Goal: Transaction & Acquisition: Book appointment/travel/reservation

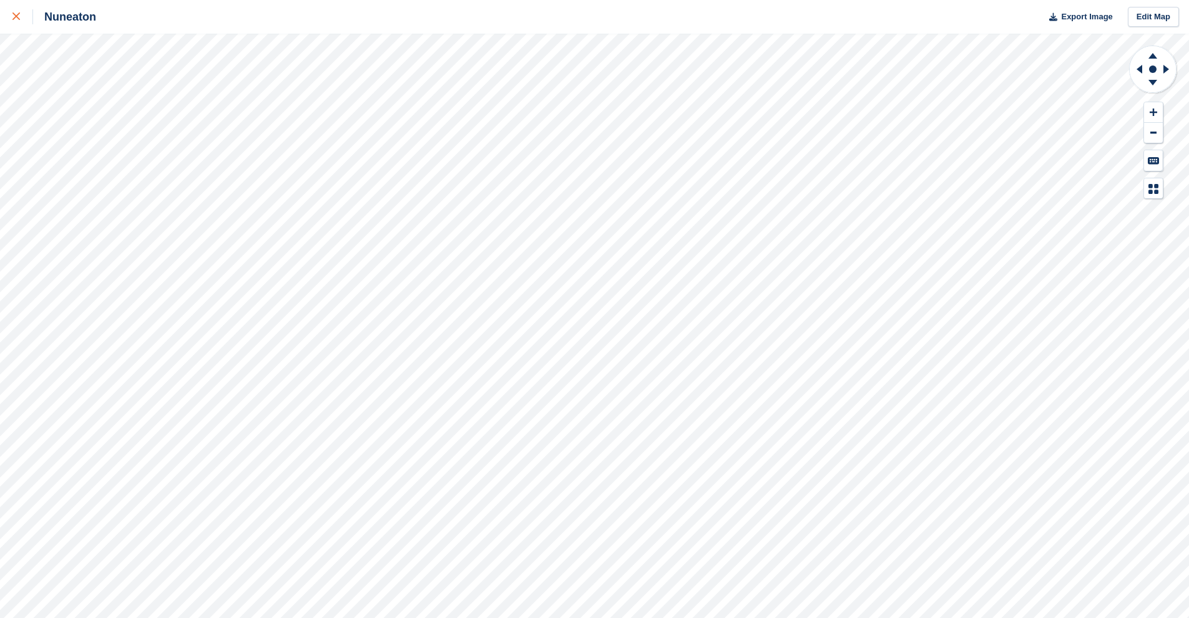
click at [31, 24] on div at bounding box center [22, 16] width 21 height 15
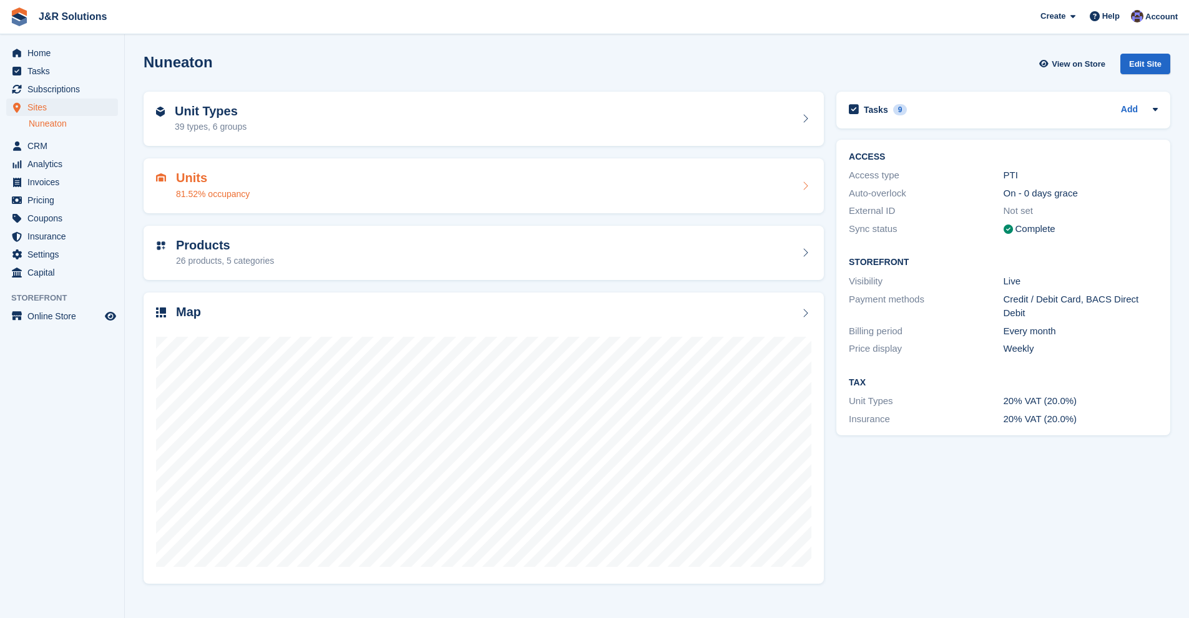
click at [268, 167] on div "Units 81.52% occupancy" at bounding box center [484, 186] width 680 height 55
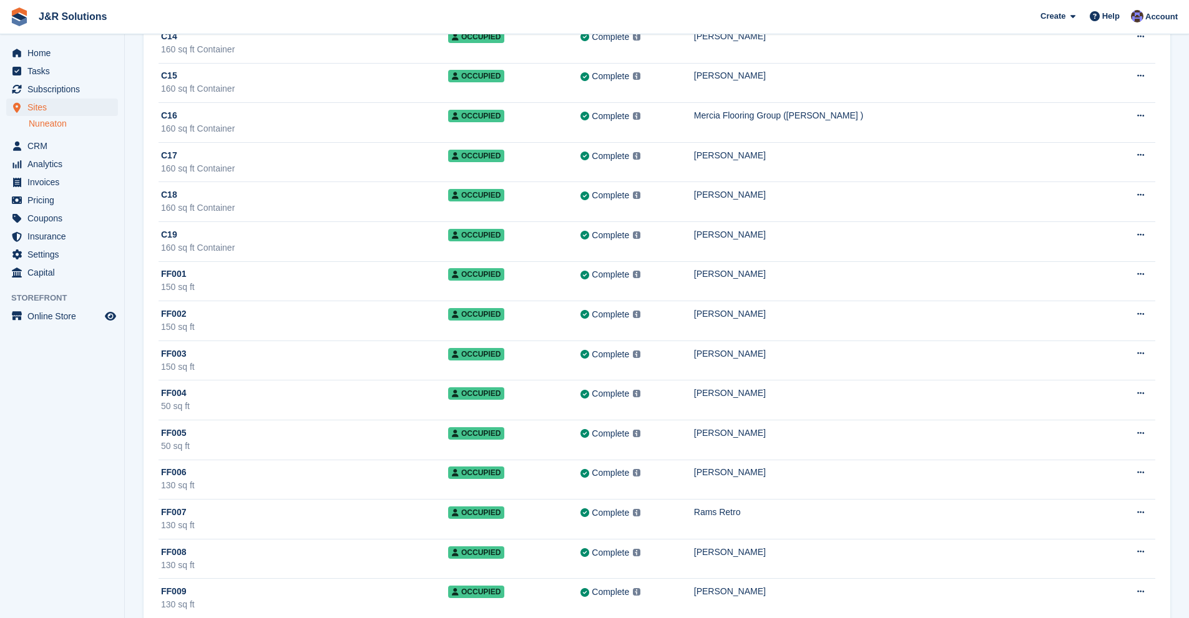
scroll to position [562, 0]
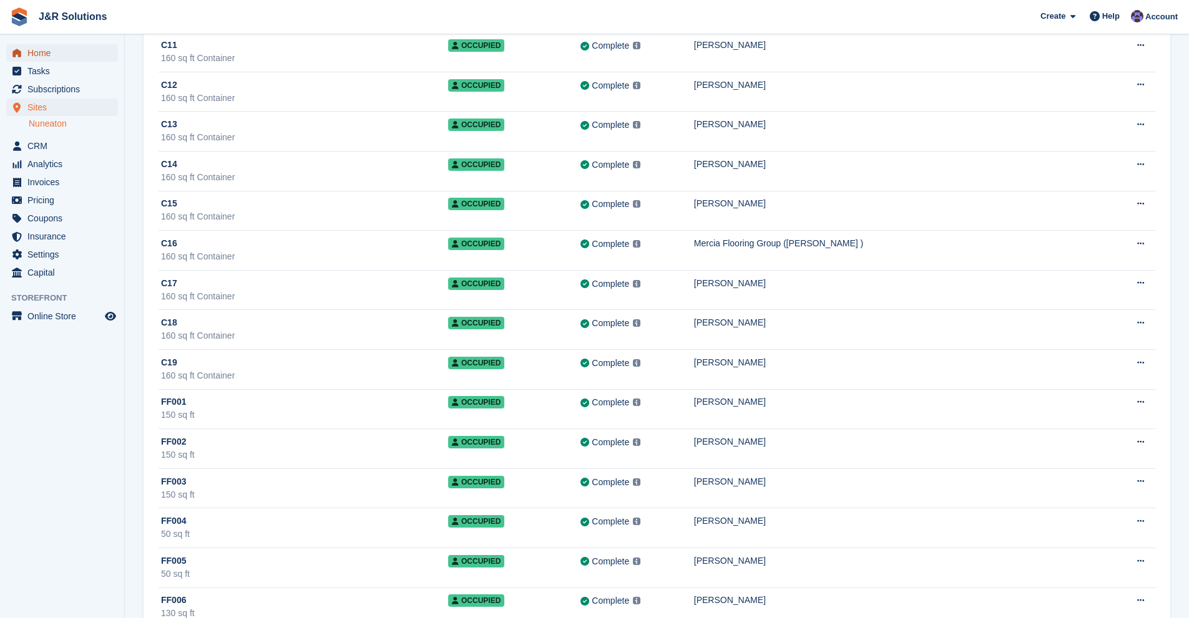
click at [39, 52] on span "Home" at bounding box center [64, 52] width 75 height 17
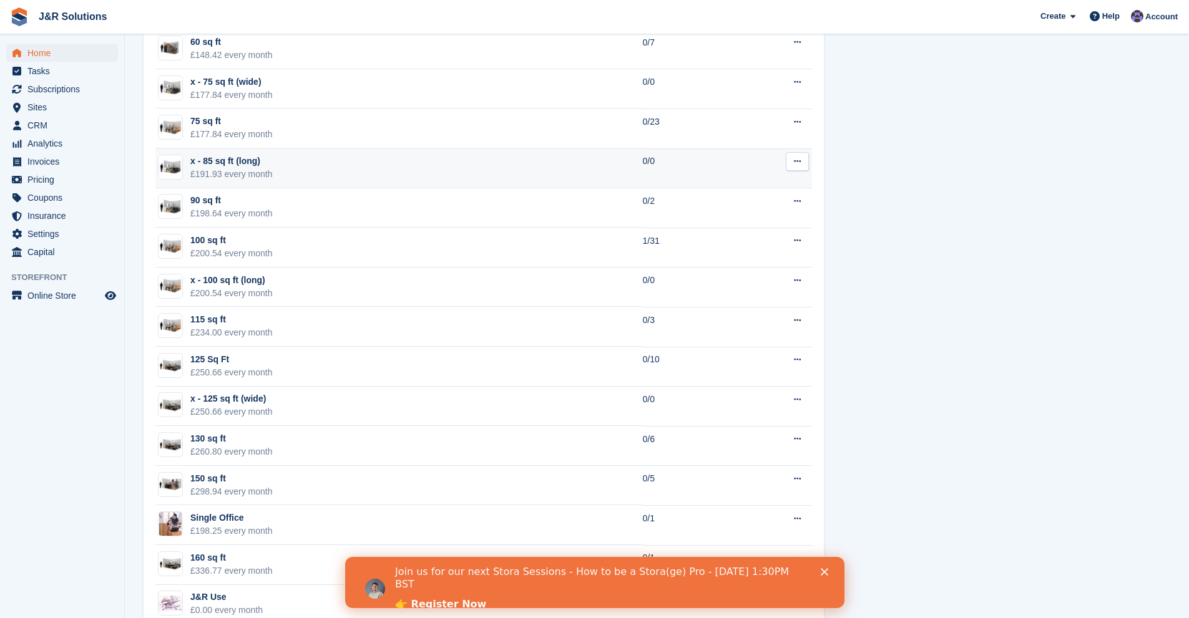
scroll to position [1388, 0]
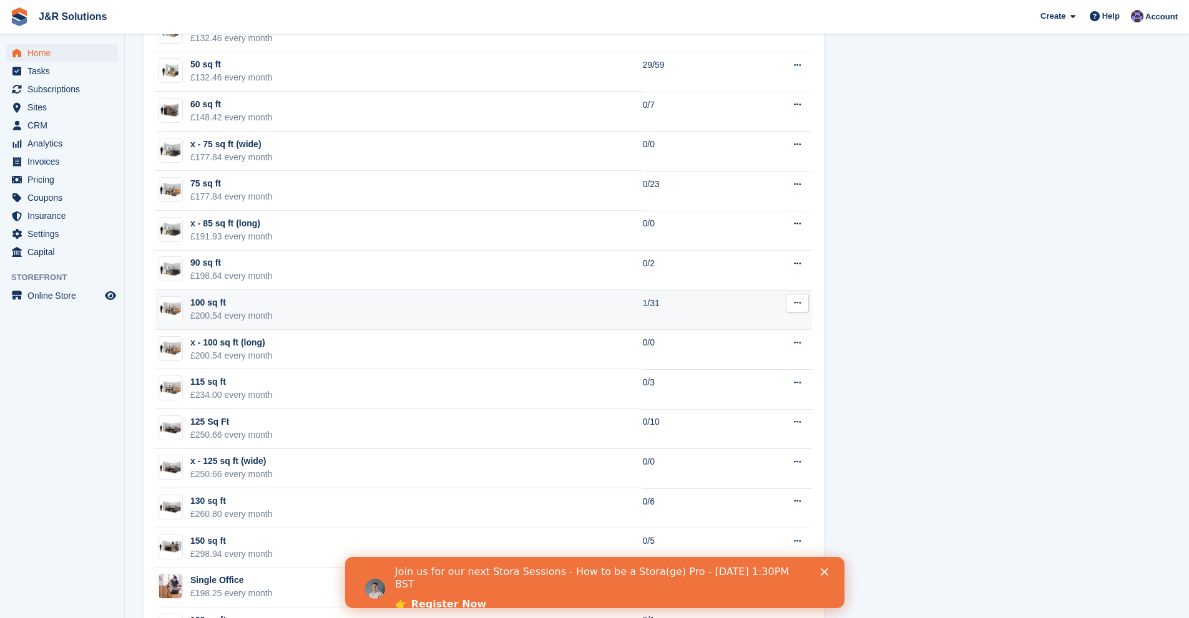
click at [411, 302] on td "100 sq ft £200.54 every month" at bounding box center [398, 310] width 487 height 40
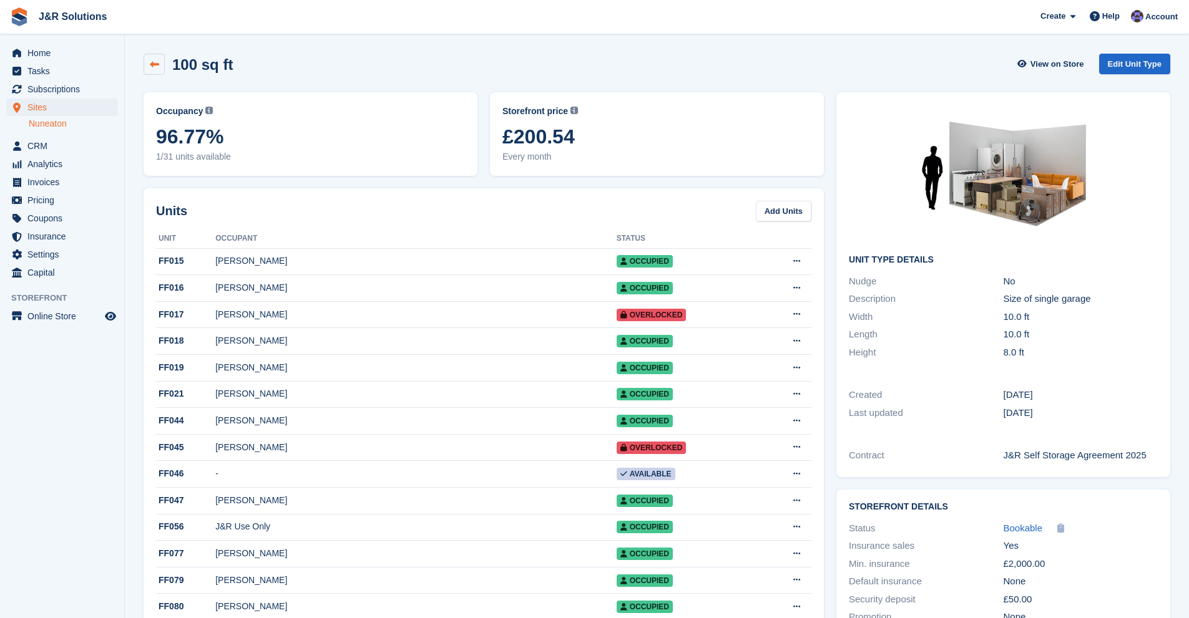
click at [155, 61] on icon at bounding box center [154, 64] width 9 height 9
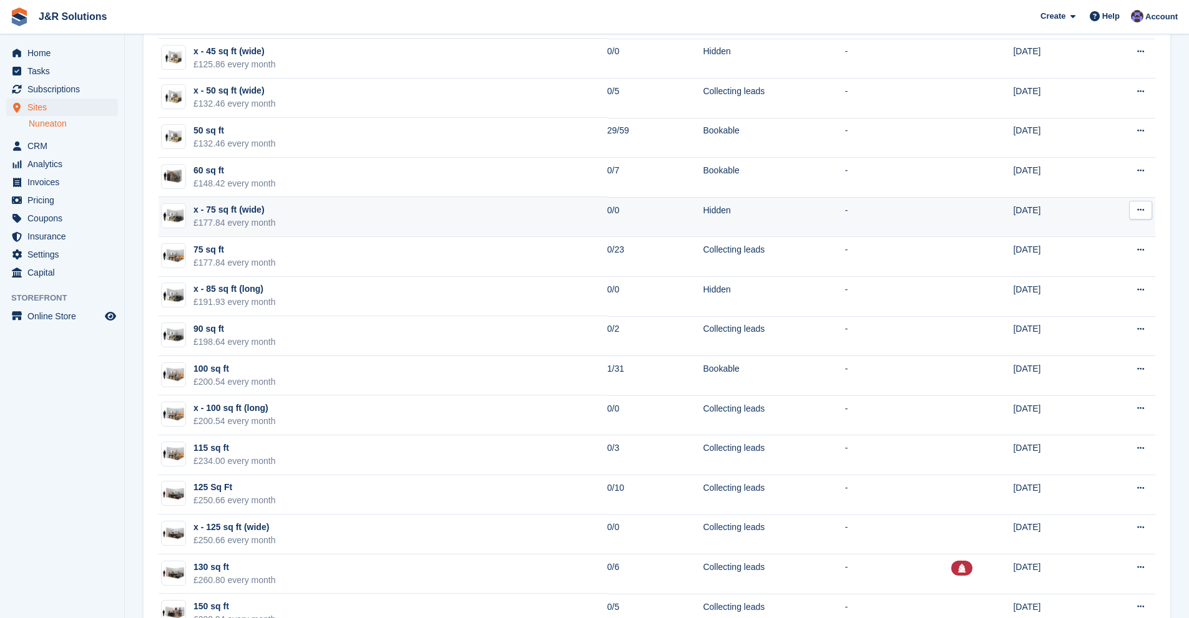
scroll to position [874, 0]
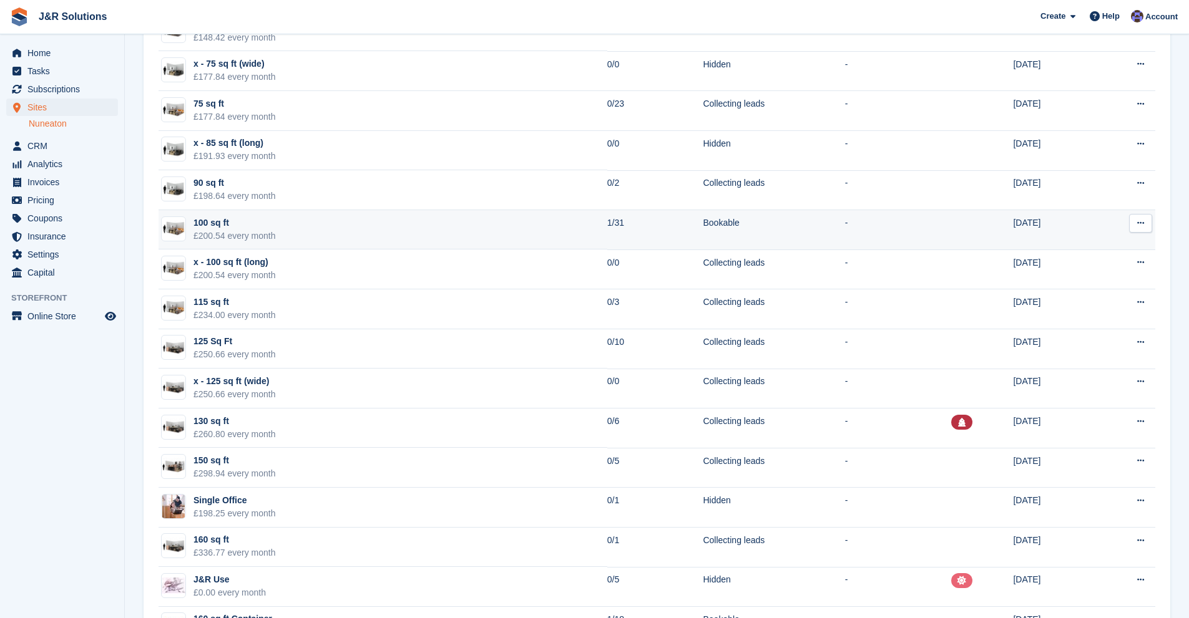
click at [328, 245] on td "100 sq ft £200.54 every month" at bounding box center [383, 230] width 449 height 40
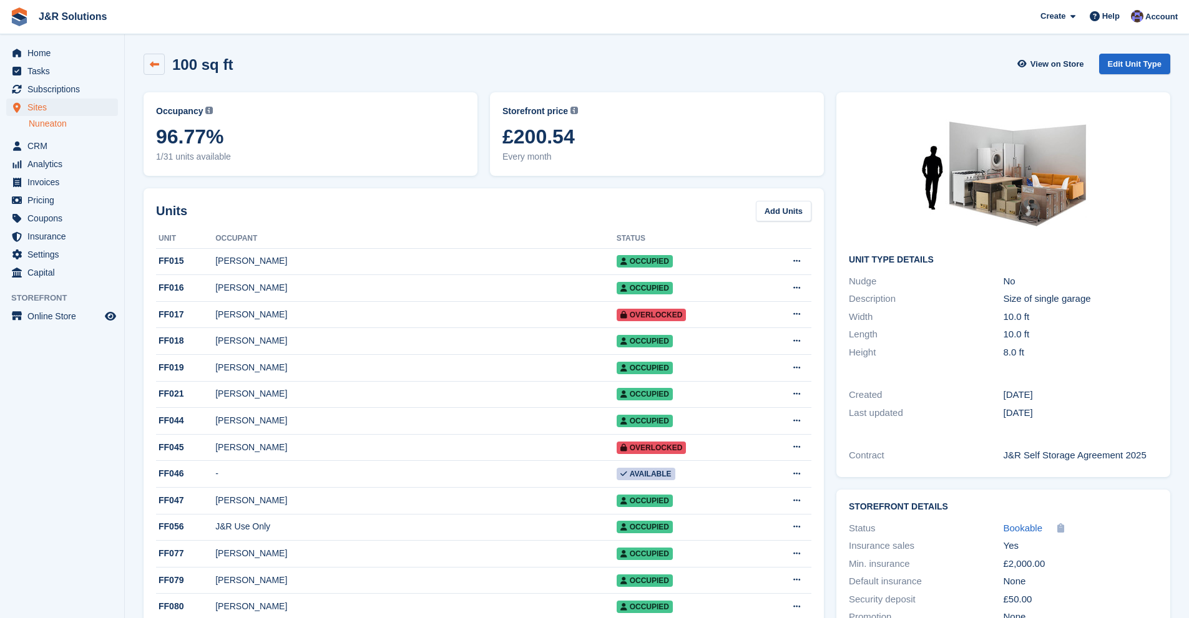
click at [154, 63] on icon at bounding box center [154, 64] width 9 height 9
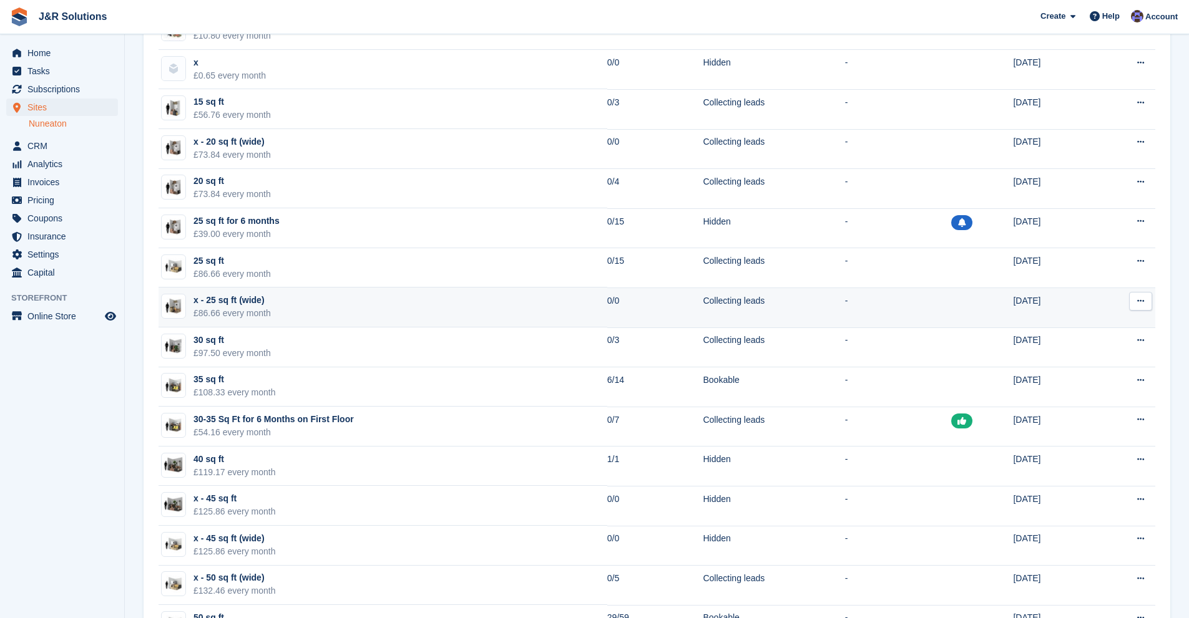
scroll to position [250, 0]
